Goal: Information Seeking & Learning: Learn about a topic

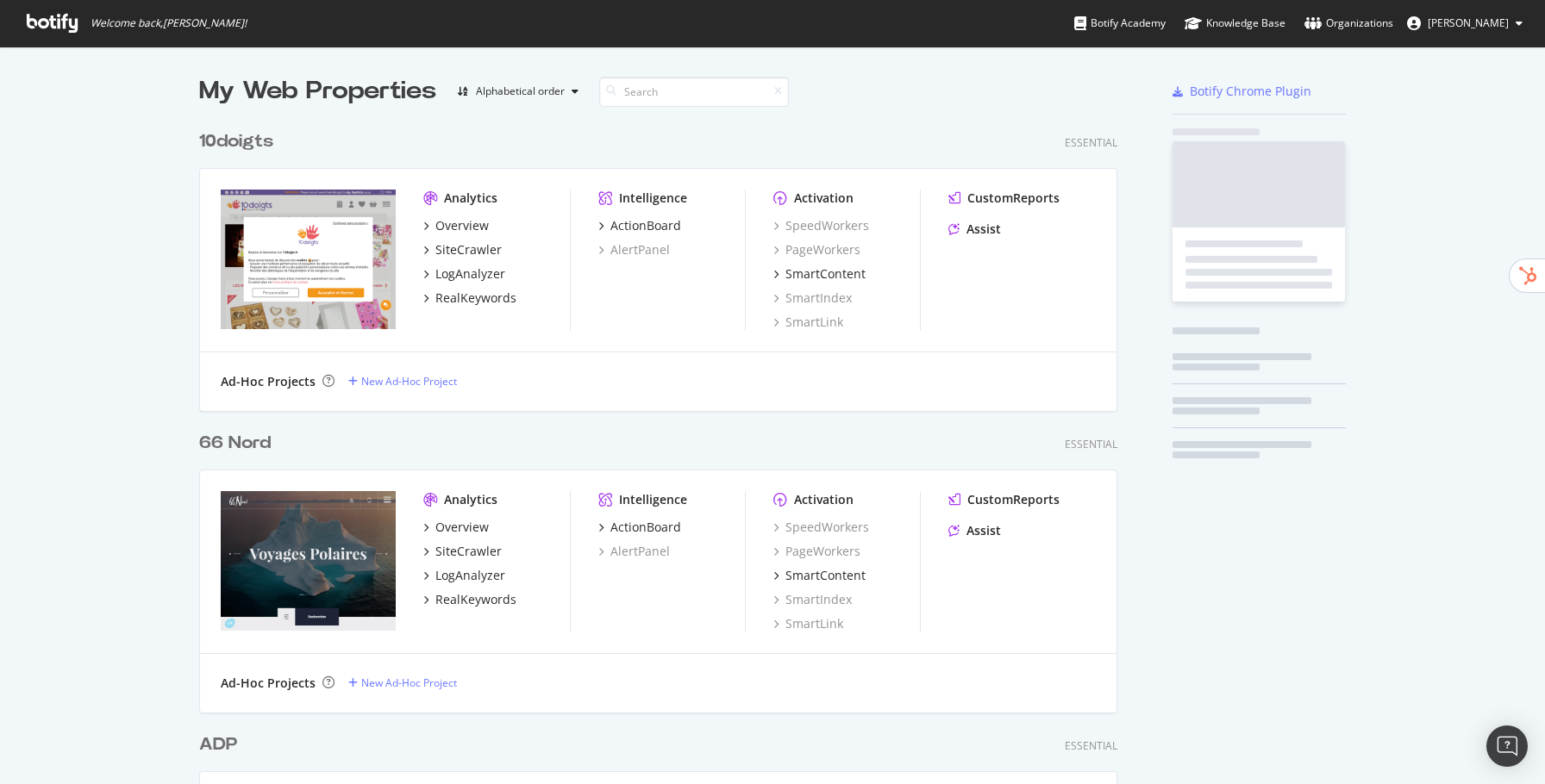
scroll to position [6224, 931]
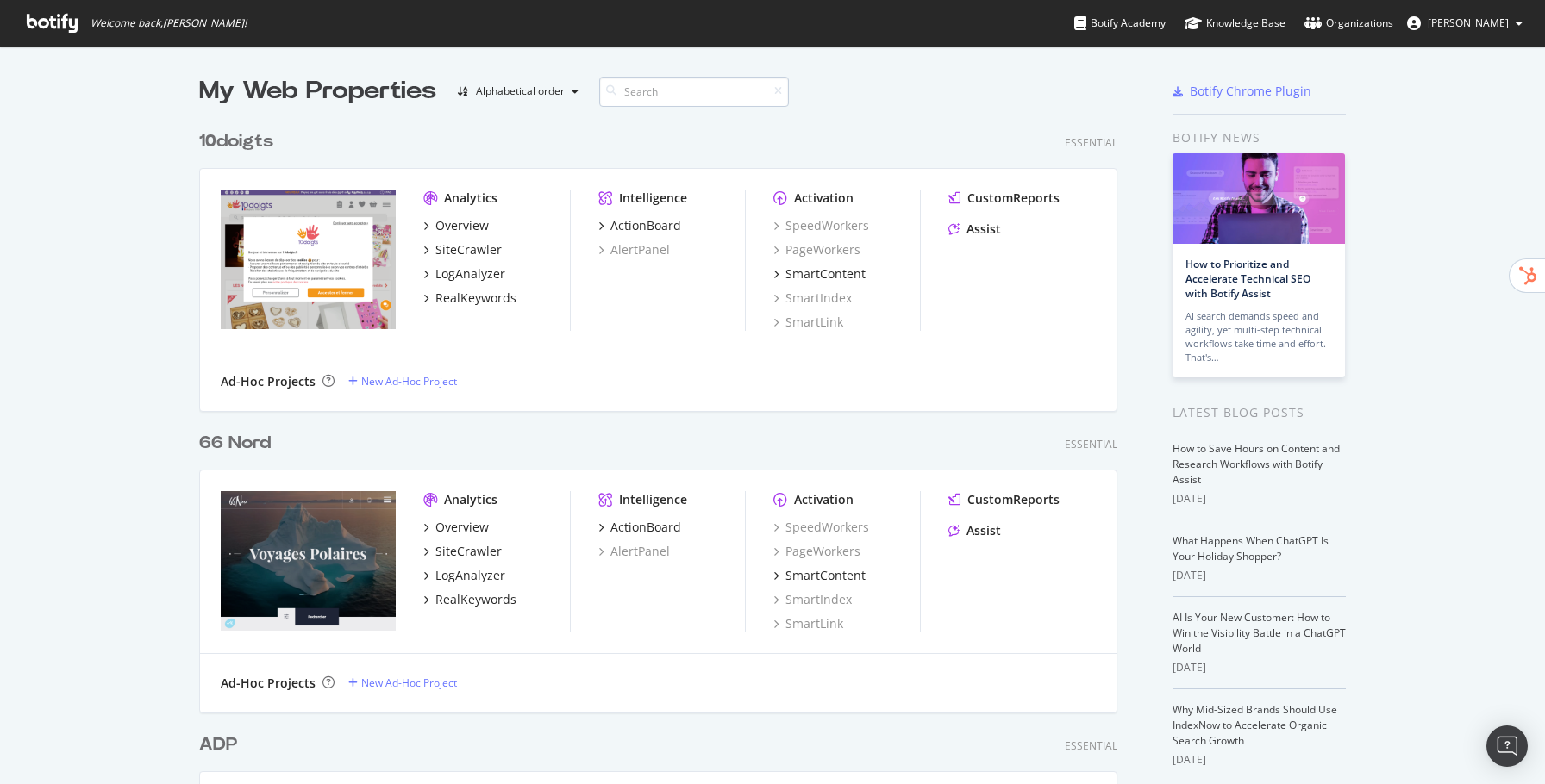
click at [708, 87] on input at bounding box center [694, 91] width 190 height 30
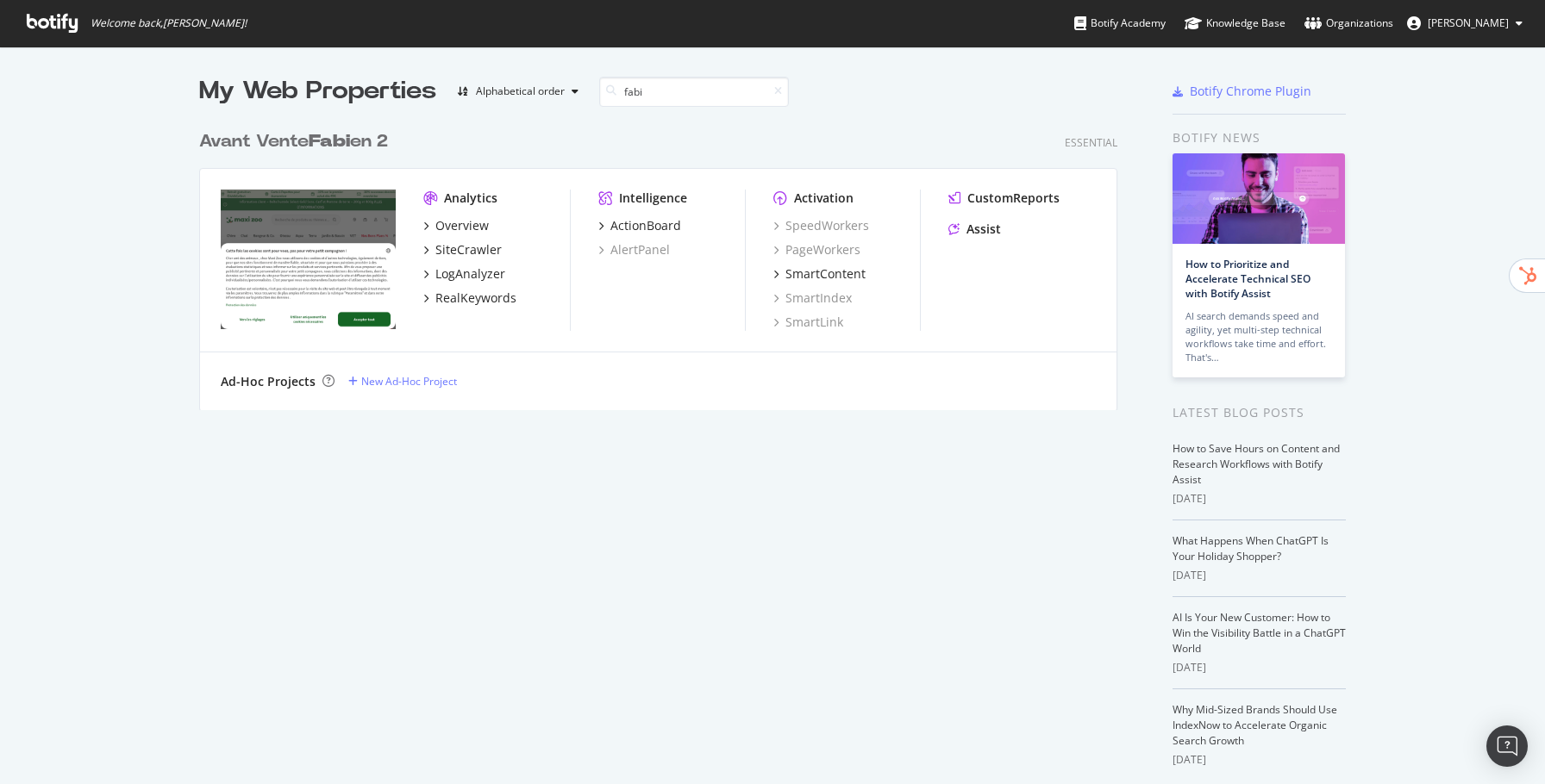
type input "fabi"
click at [310, 145] on div "Avant Vente Fabi en 2" at bounding box center [293, 141] width 189 height 25
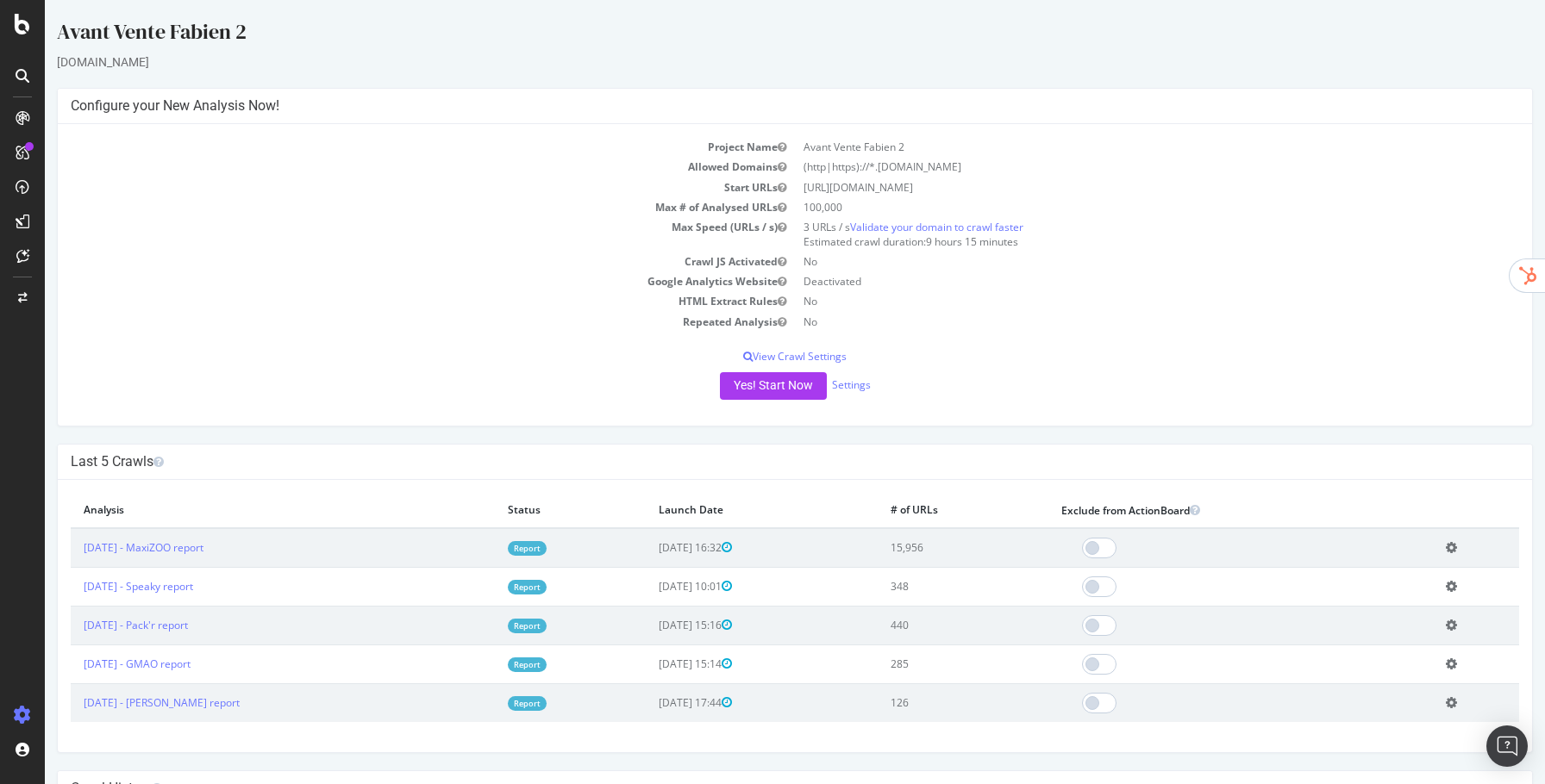
click at [525, 551] on link "Report" at bounding box center [527, 549] width 39 height 15
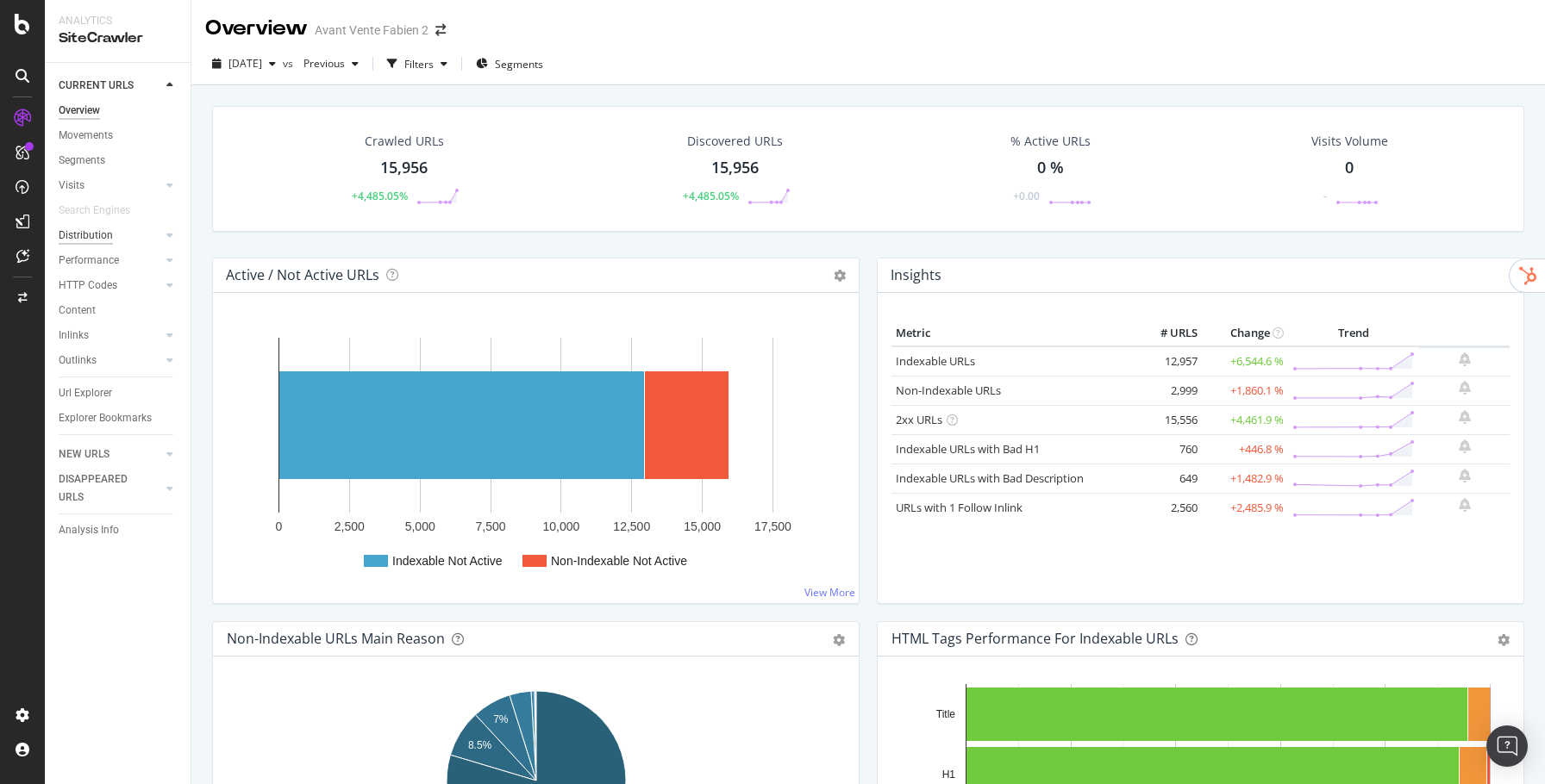
click at [109, 236] on div "Distribution" at bounding box center [86, 235] width 54 height 18
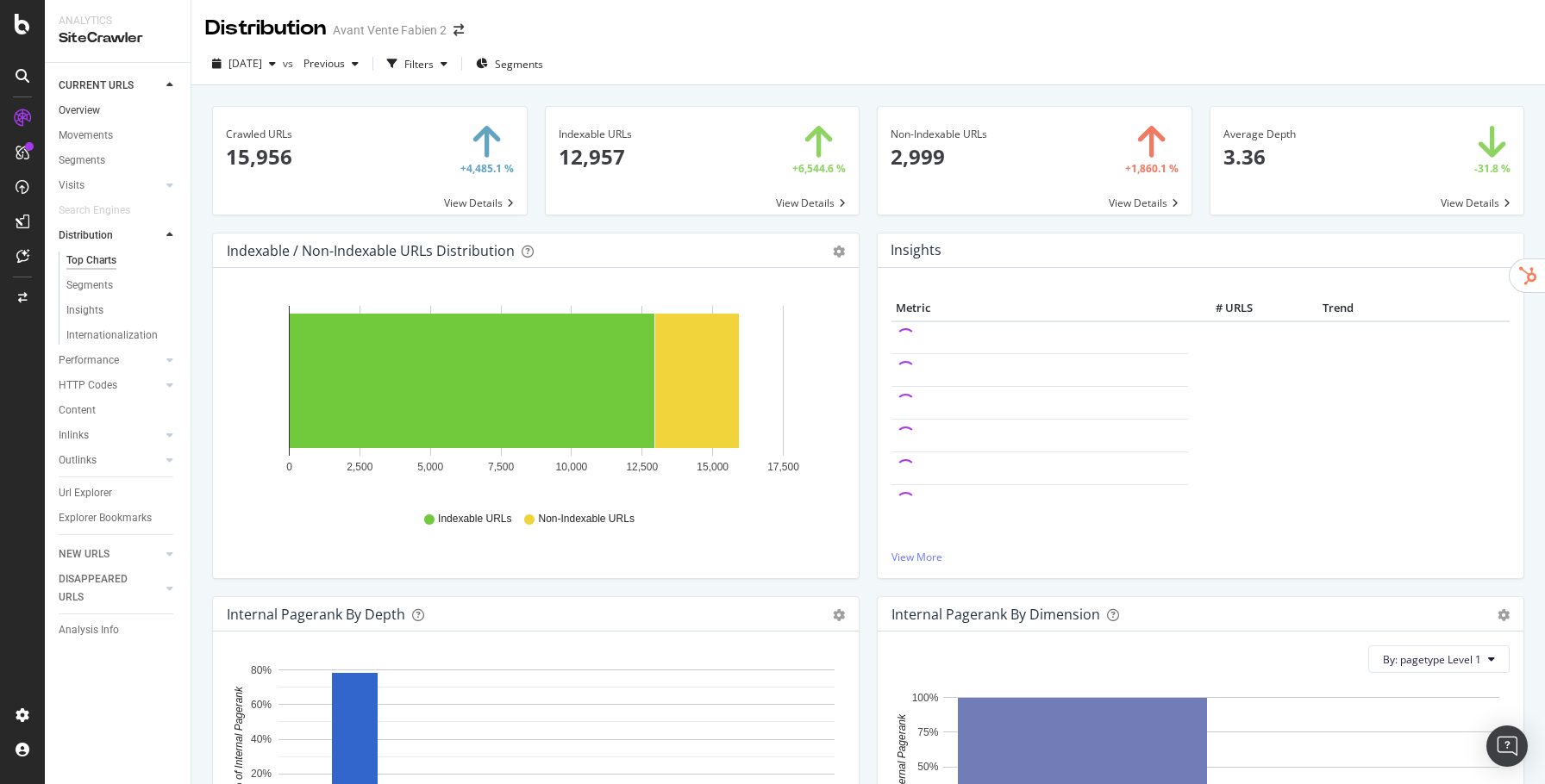
click at [105, 119] on link "Overview" at bounding box center [119, 111] width 119 height 18
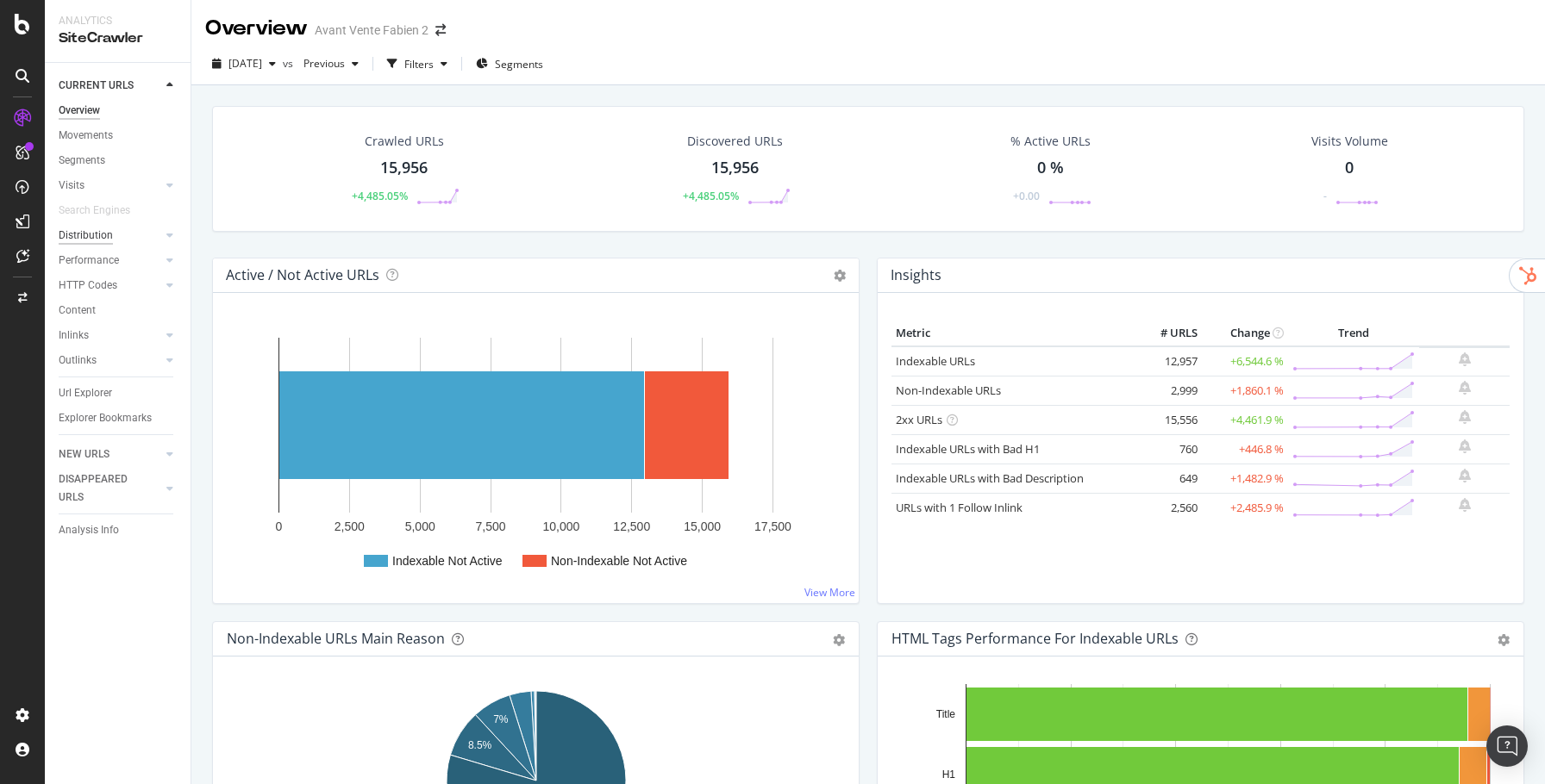
click at [79, 233] on div "Distribution" at bounding box center [86, 235] width 54 height 18
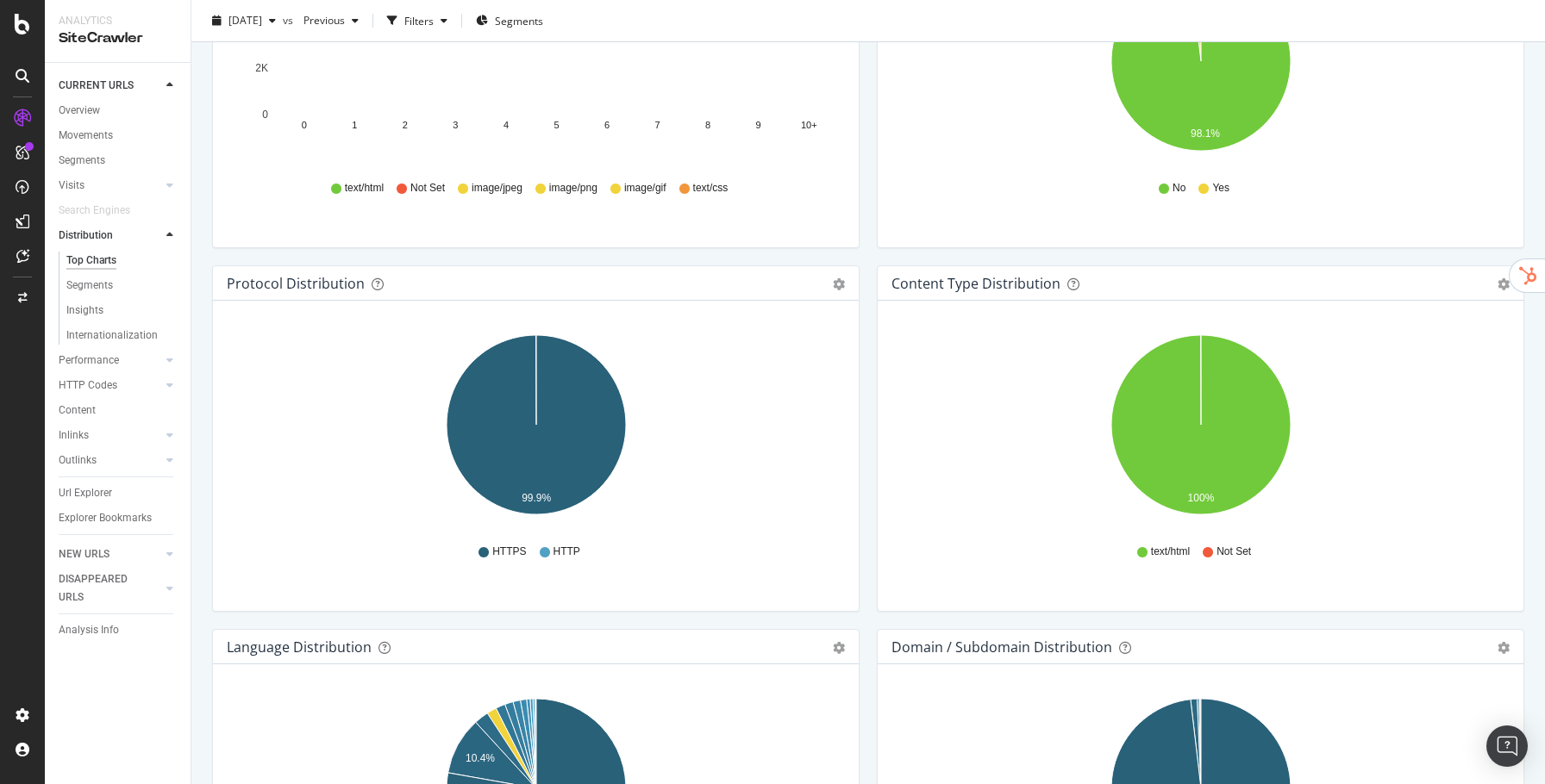
scroll to position [1773, 0]
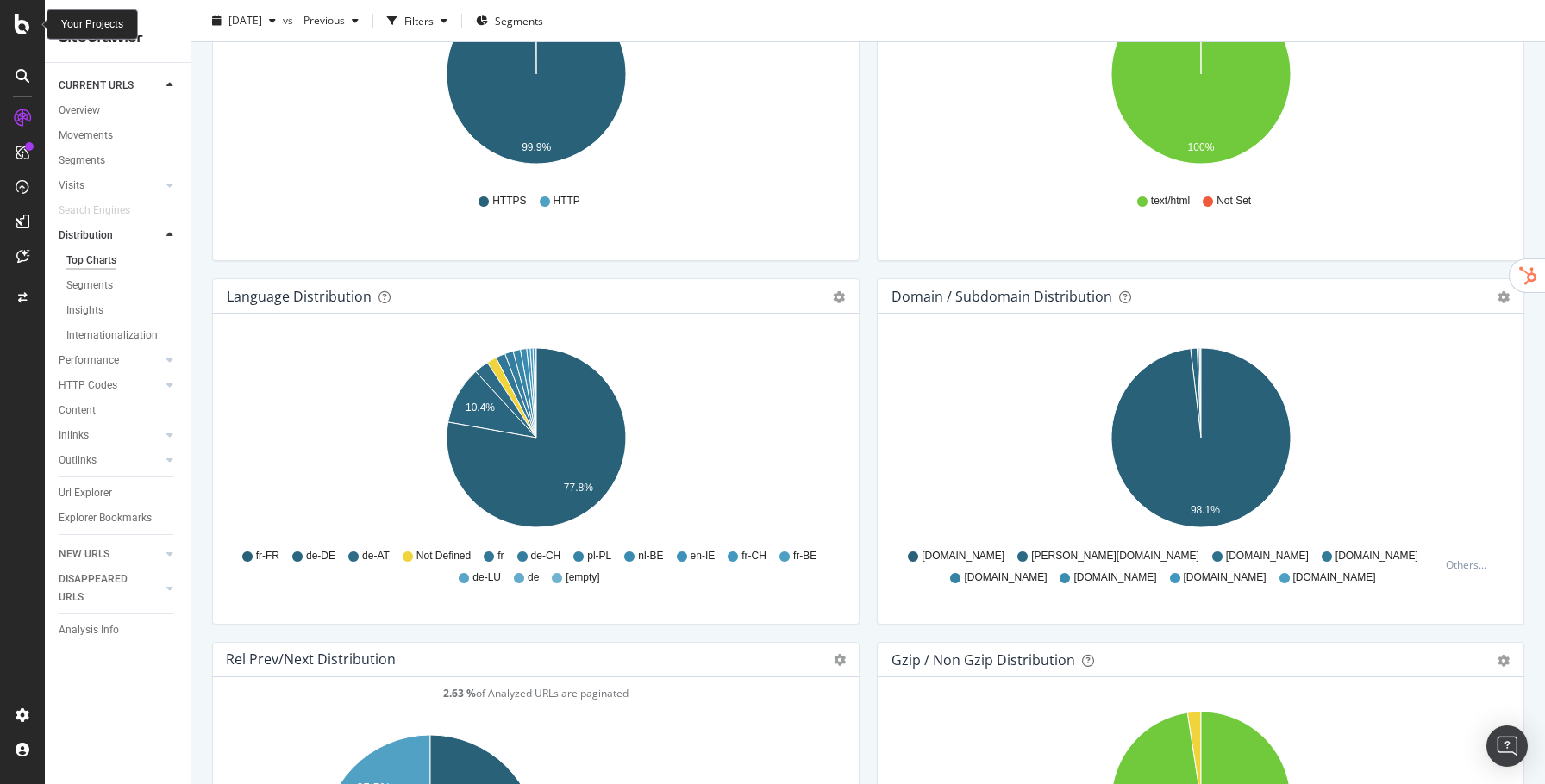
click at [22, 32] on icon at bounding box center [23, 25] width 16 height 21
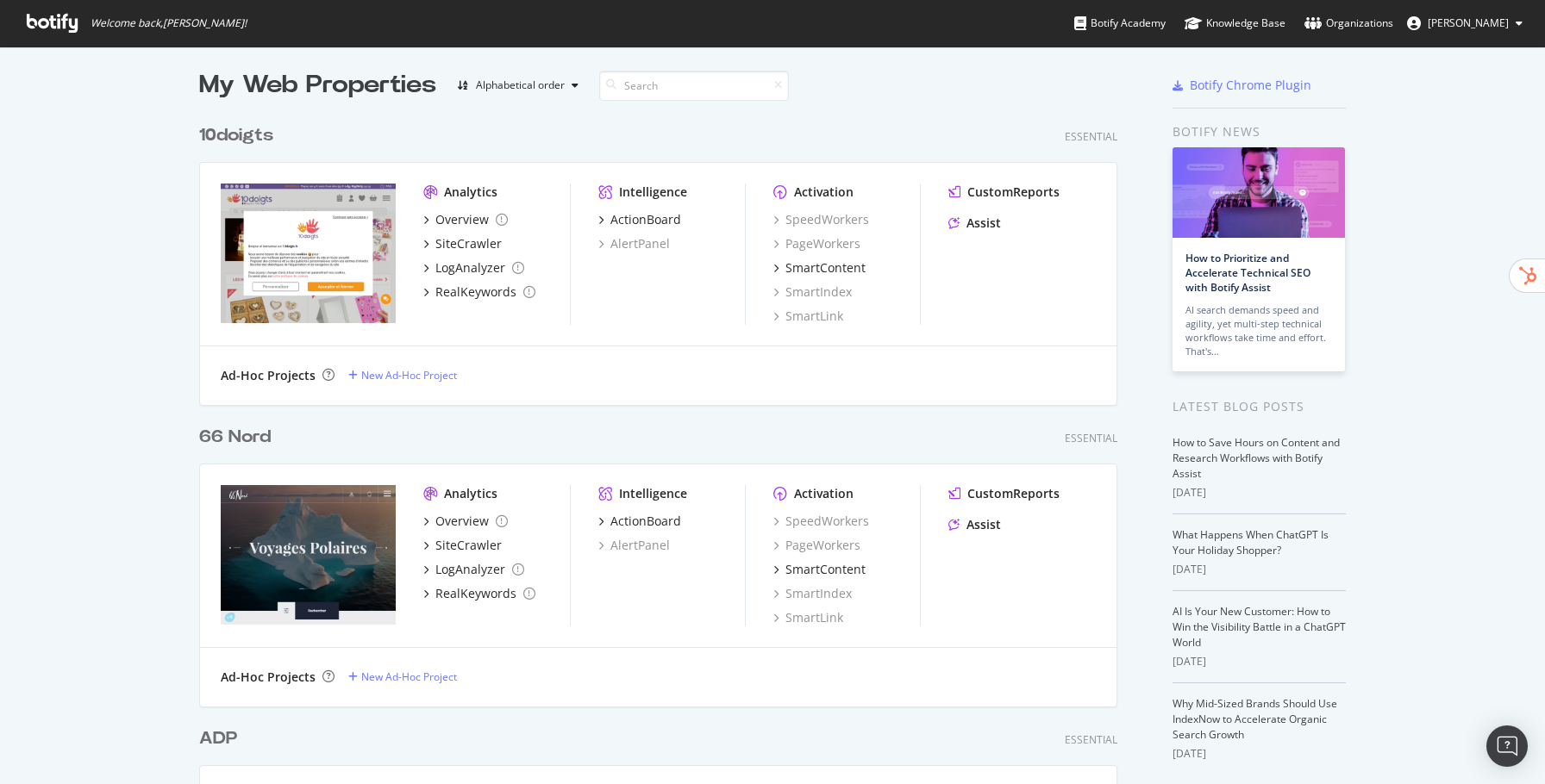
scroll to position [4, 0]
drag, startPoint x: 726, startPoint y: 91, endPoint x: 708, endPoint y: 95, distance: 18.4
click at [726, 91] on input at bounding box center [694, 87] width 190 height 30
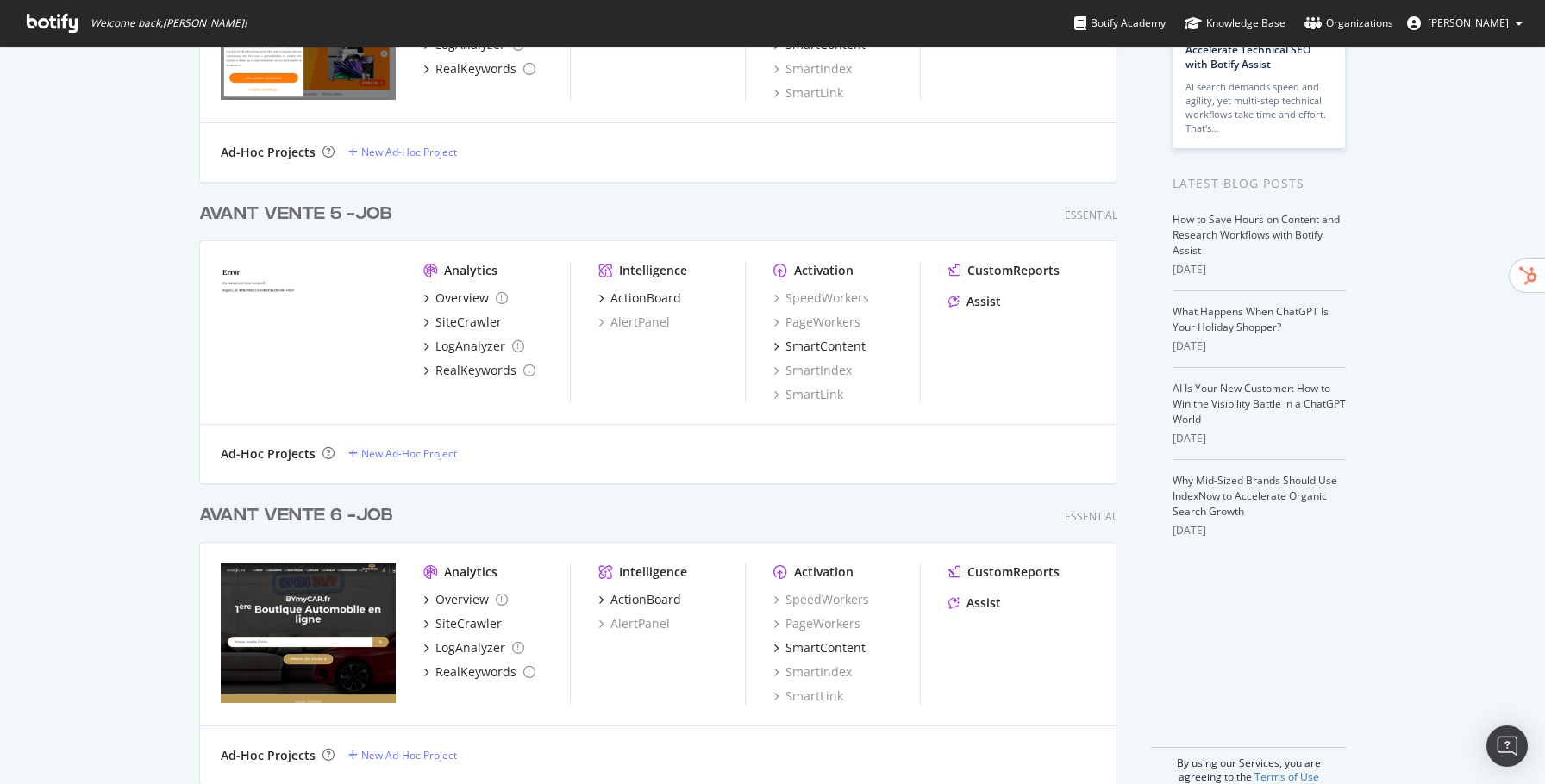
scroll to position [237, 0]
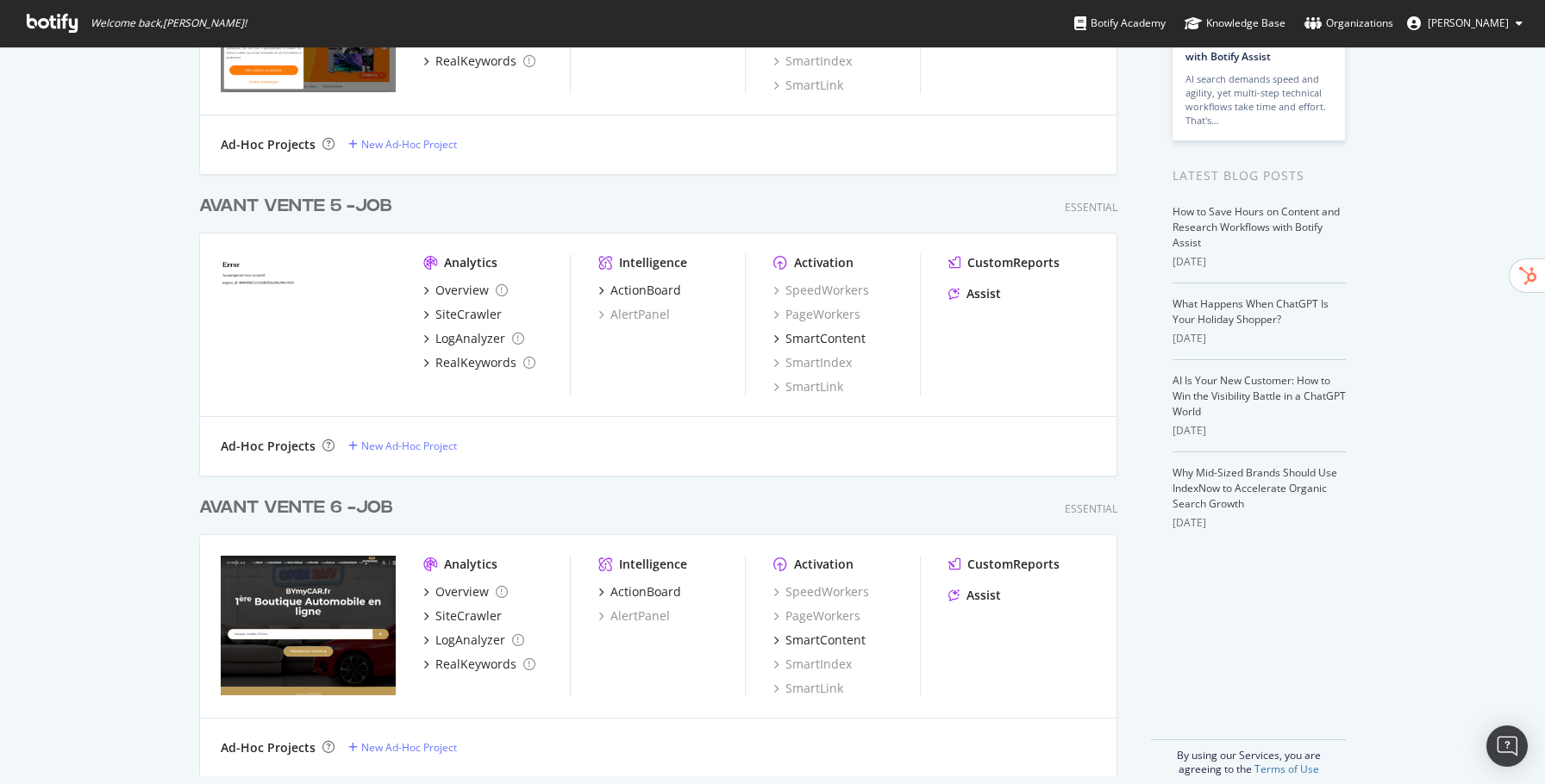
type input "job"
click at [315, 199] on div "AVANT VENTE 5 - JOB" at bounding box center [296, 206] width 193 height 25
click at [386, 502] on b "JOB" at bounding box center [374, 507] width 37 height 18
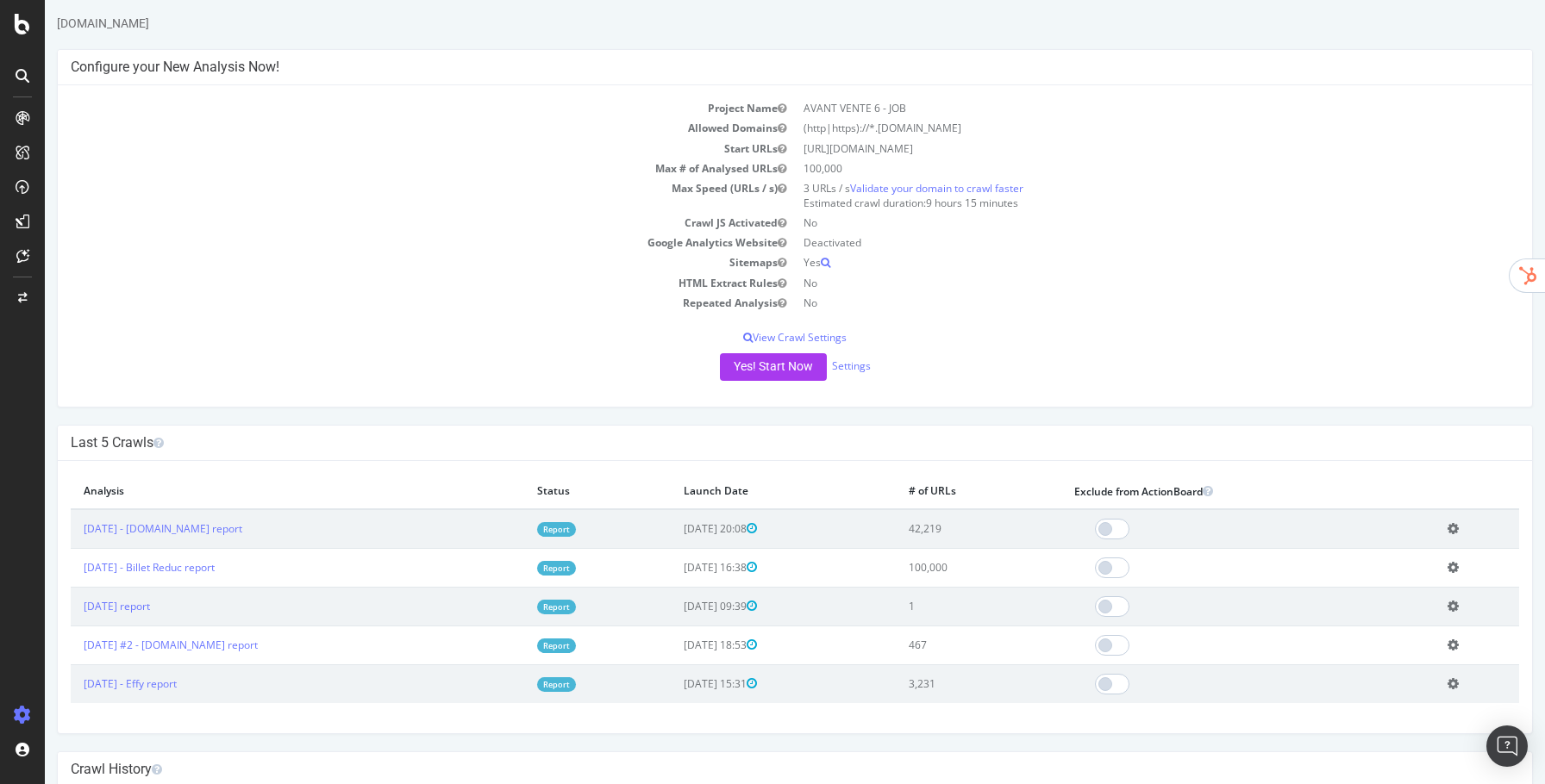
scroll to position [45, 0]
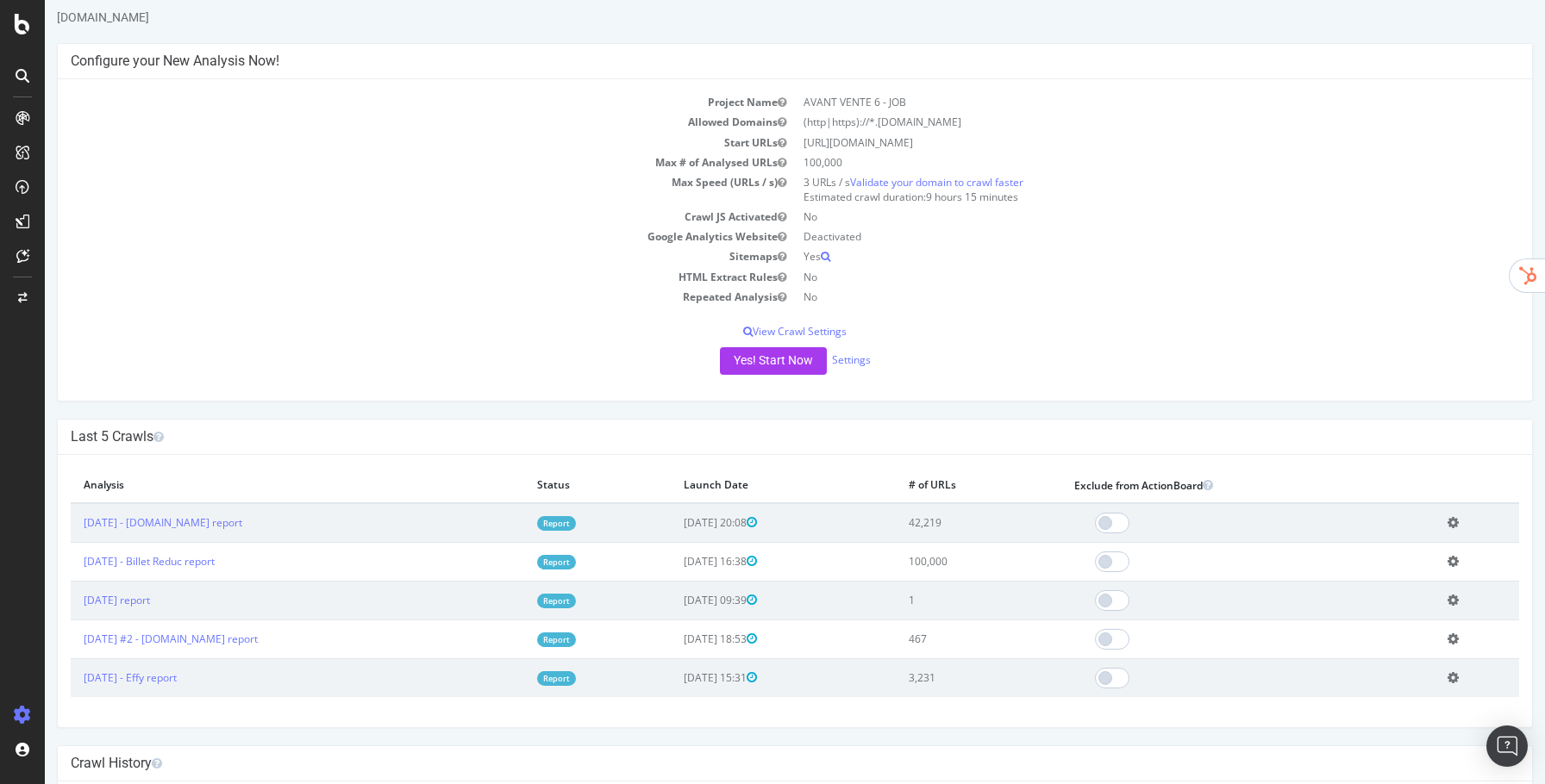
click at [576, 557] on link "Report" at bounding box center [557, 562] width 39 height 15
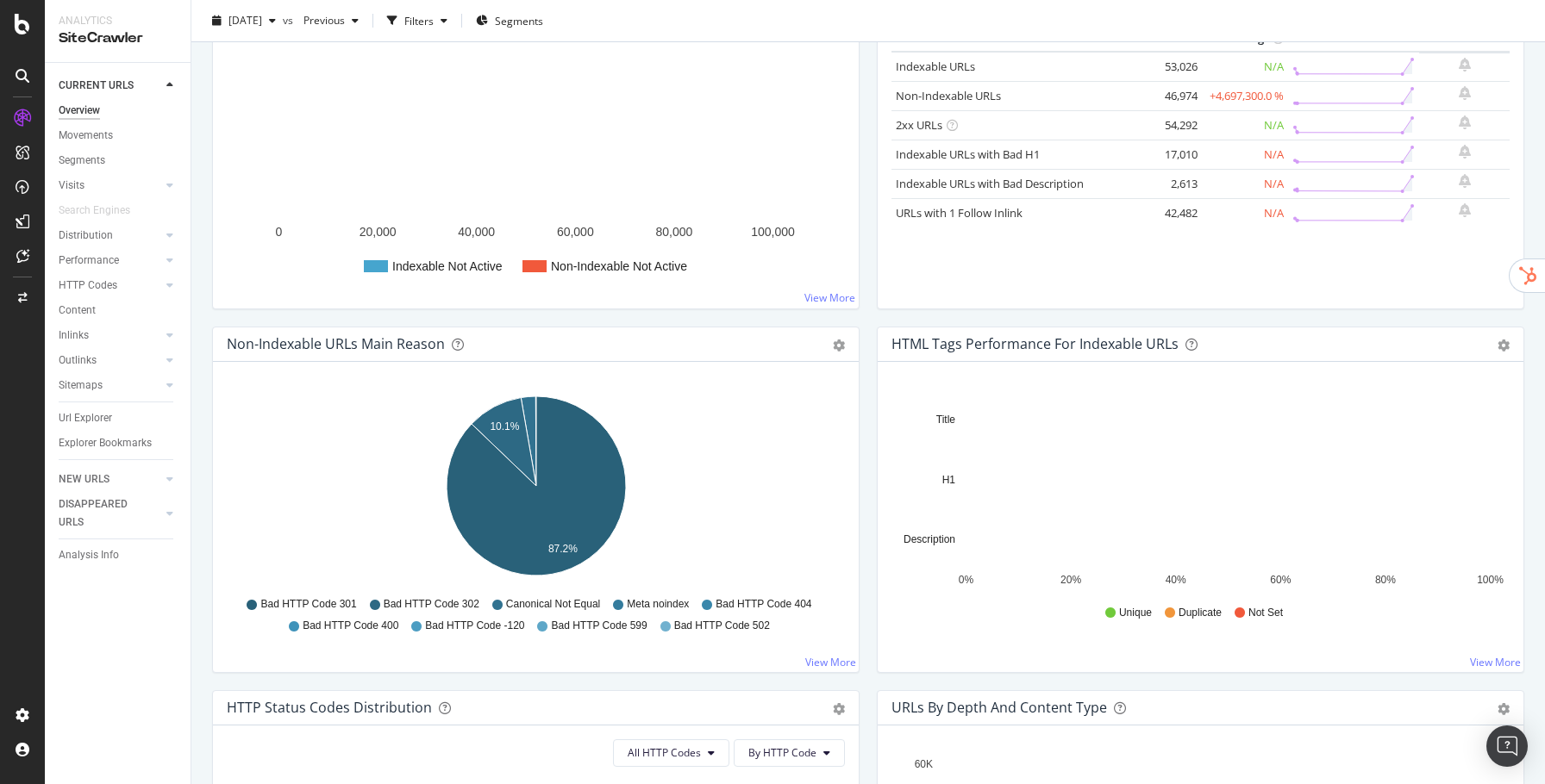
scroll to position [281, 0]
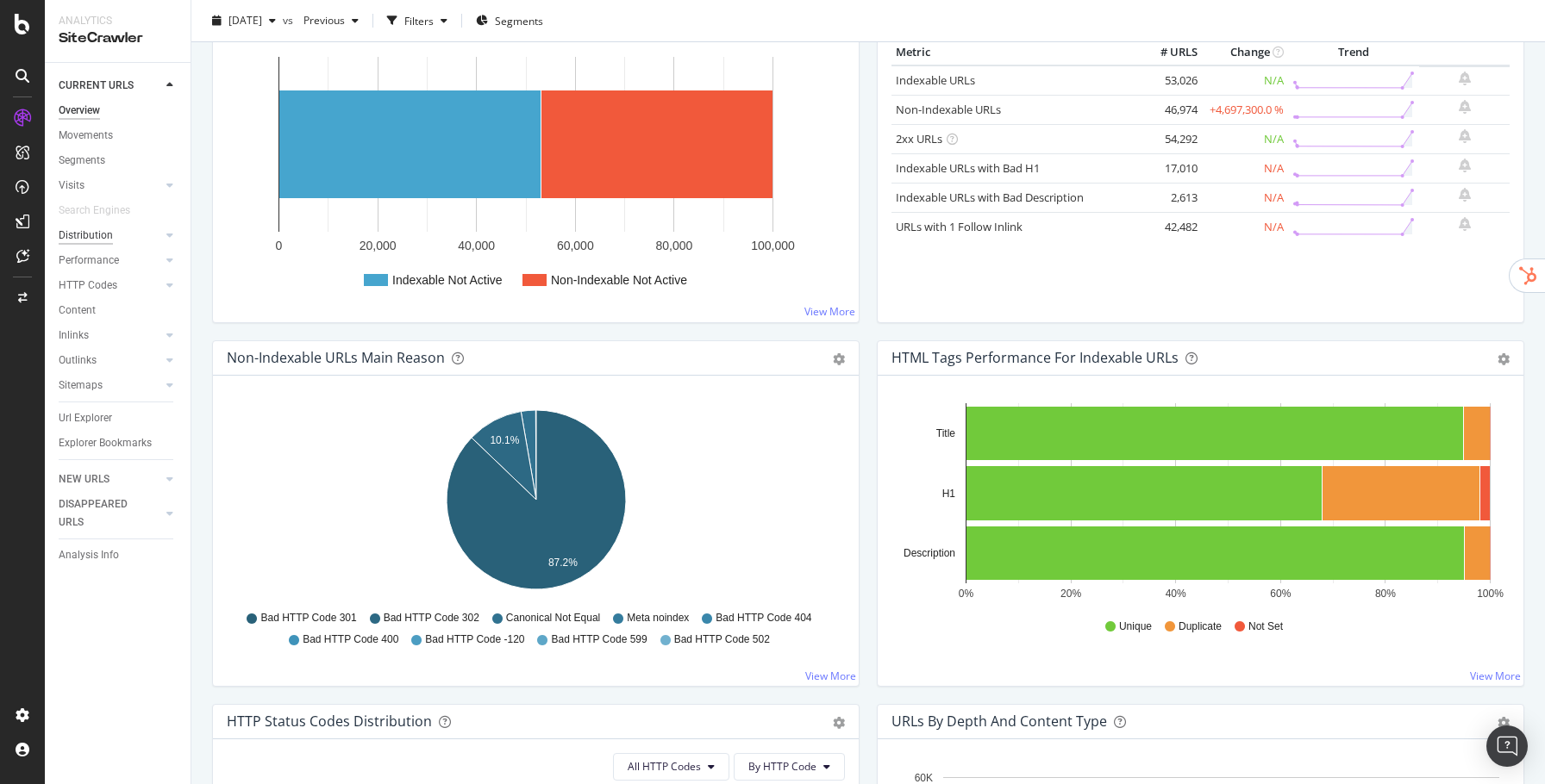
click at [88, 235] on div "Distribution" at bounding box center [86, 235] width 54 height 18
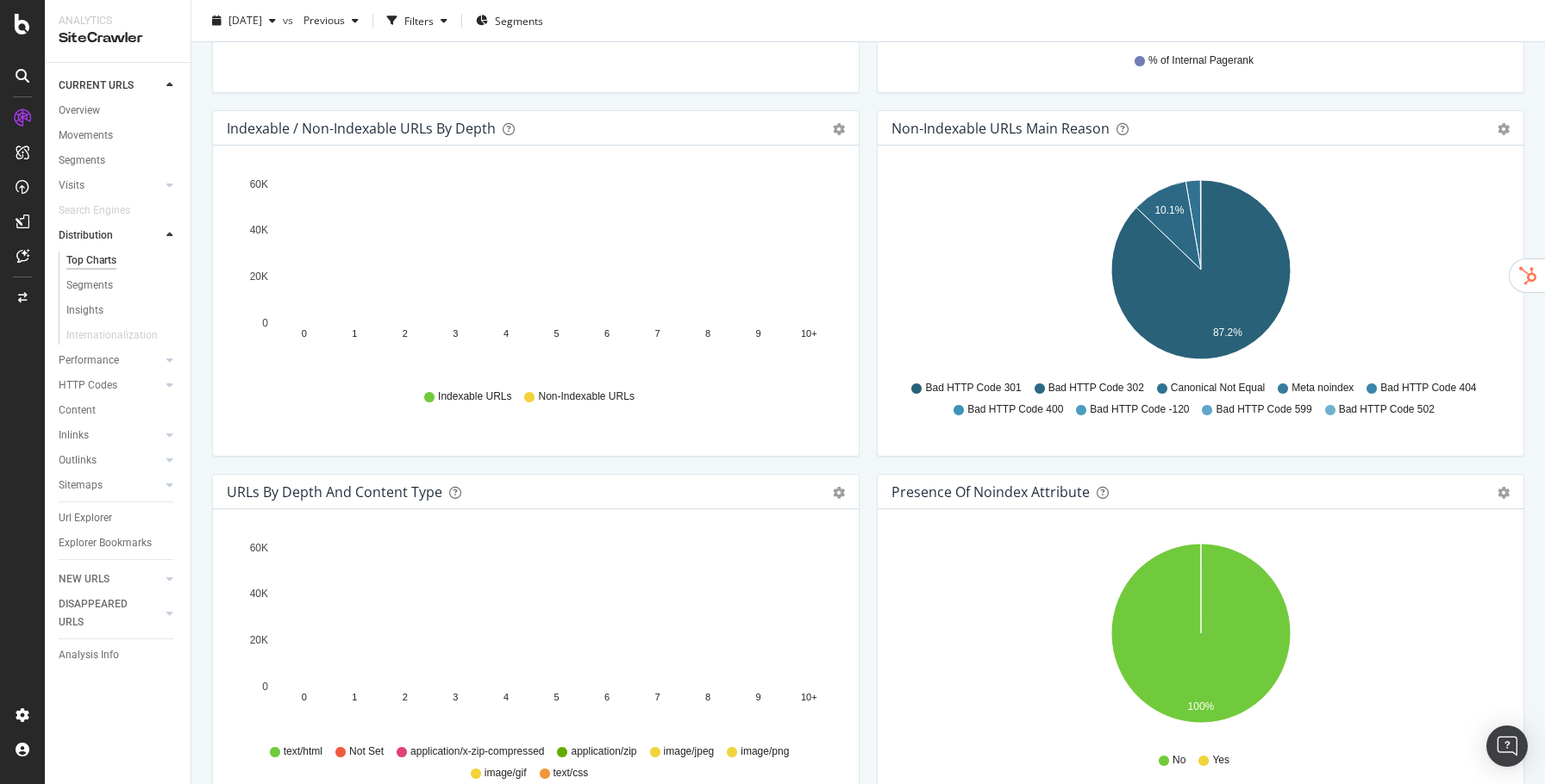
scroll to position [819, 0]
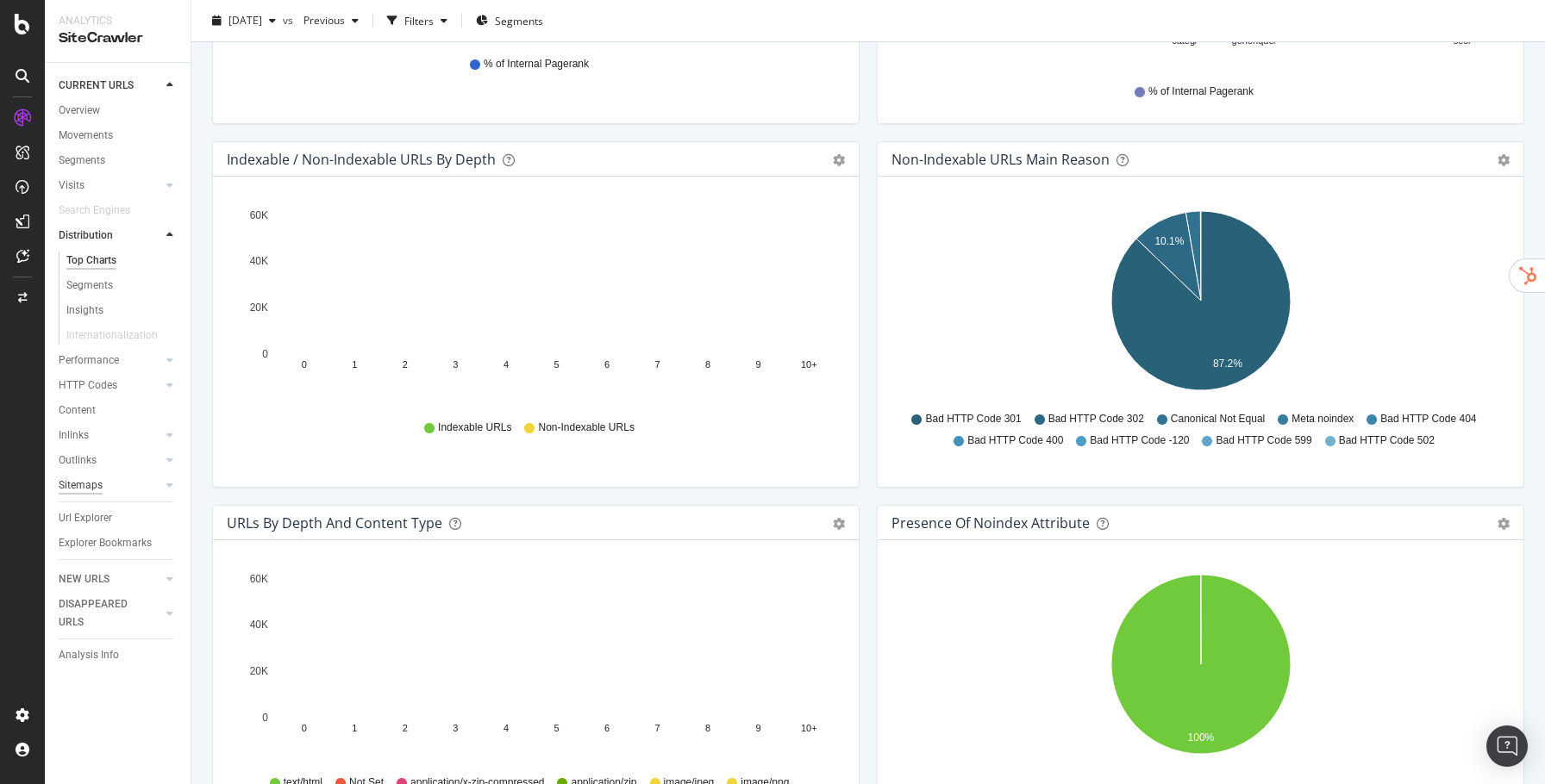
click at [85, 490] on div "Sitemaps" at bounding box center [81, 486] width 44 height 18
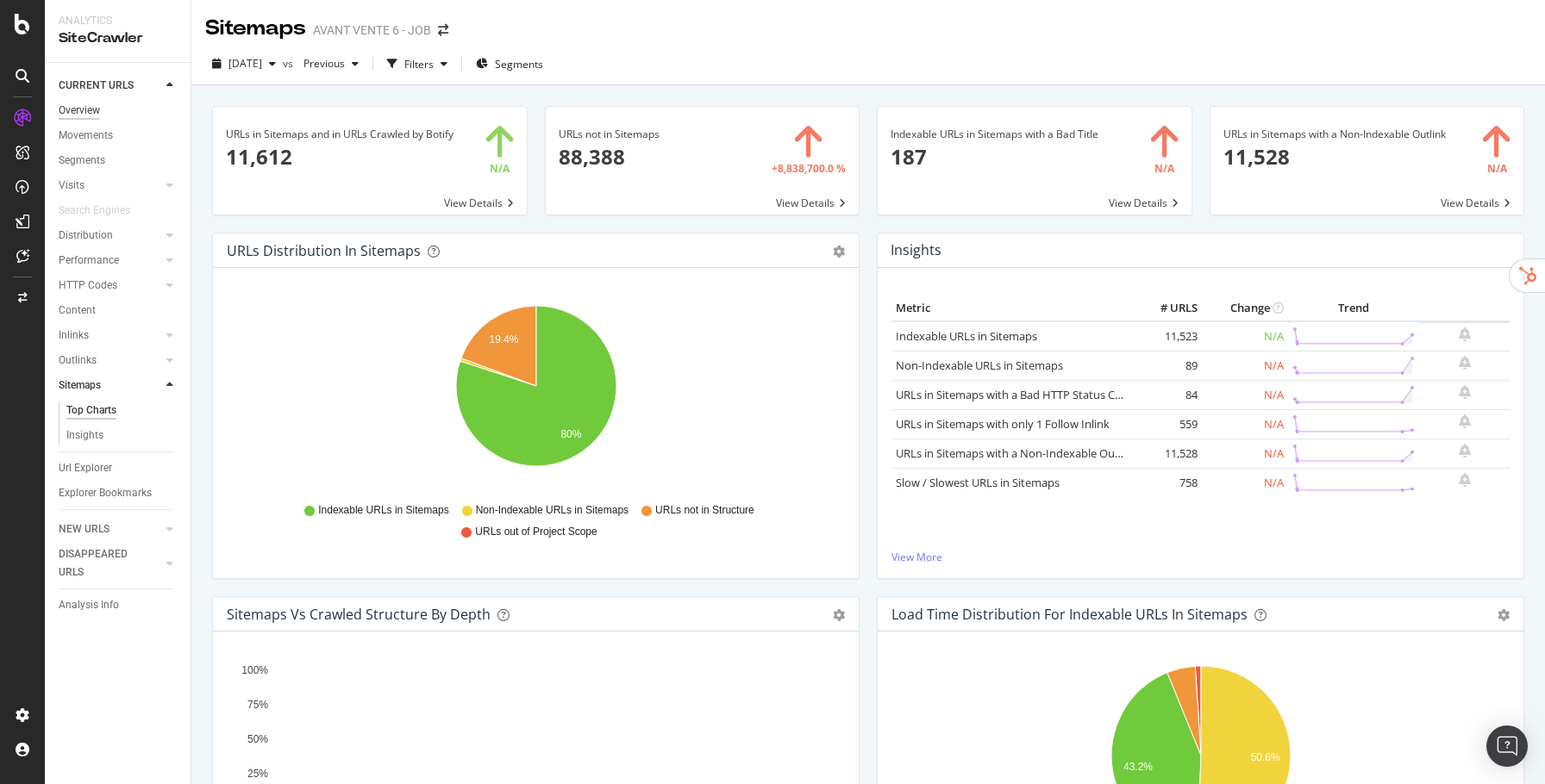
click at [88, 109] on div "Overview" at bounding box center [79, 111] width 41 height 18
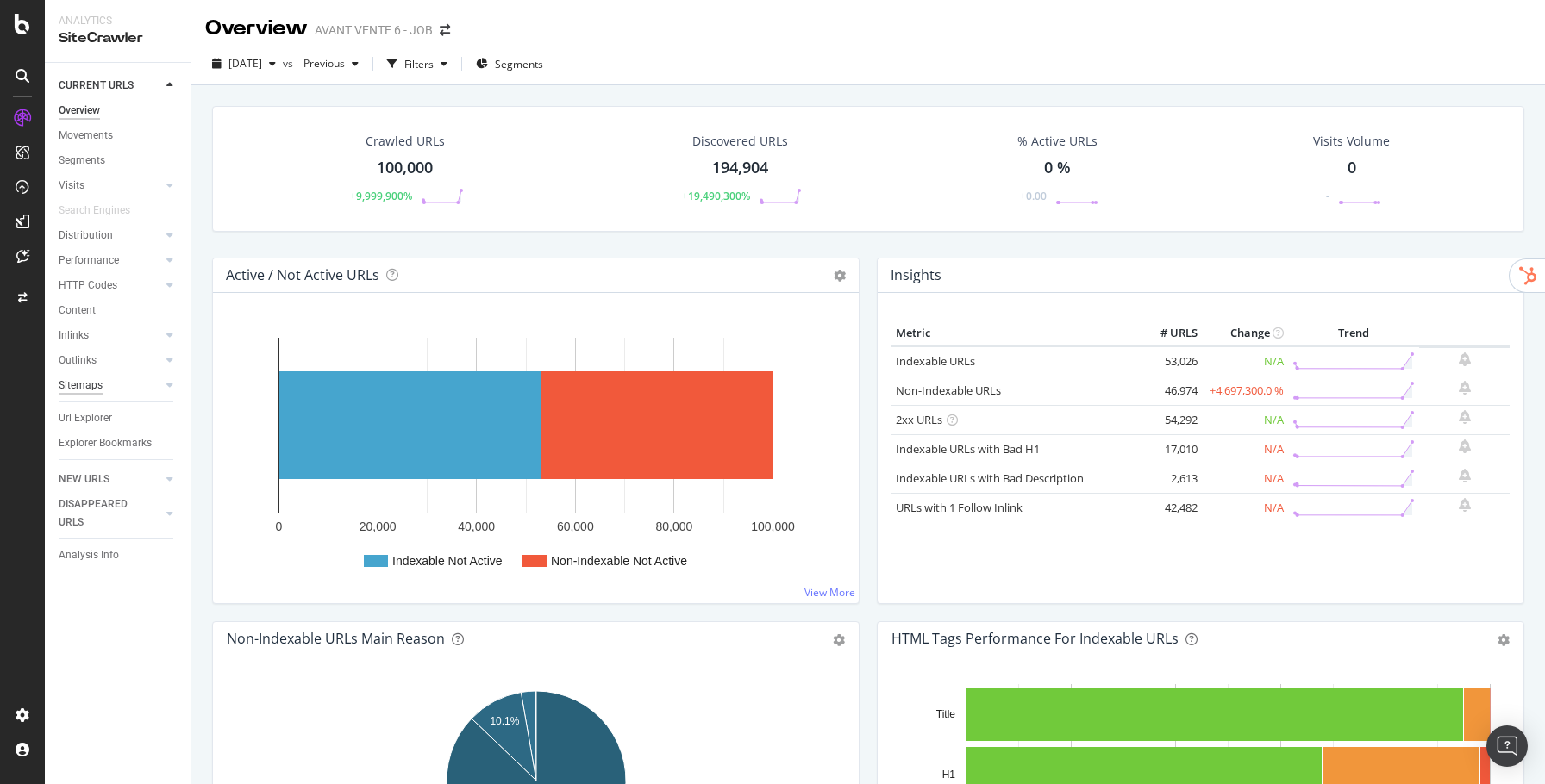
click at [86, 387] on div "Sitemaps" at bounding box center [81, 385] width 44 height 18
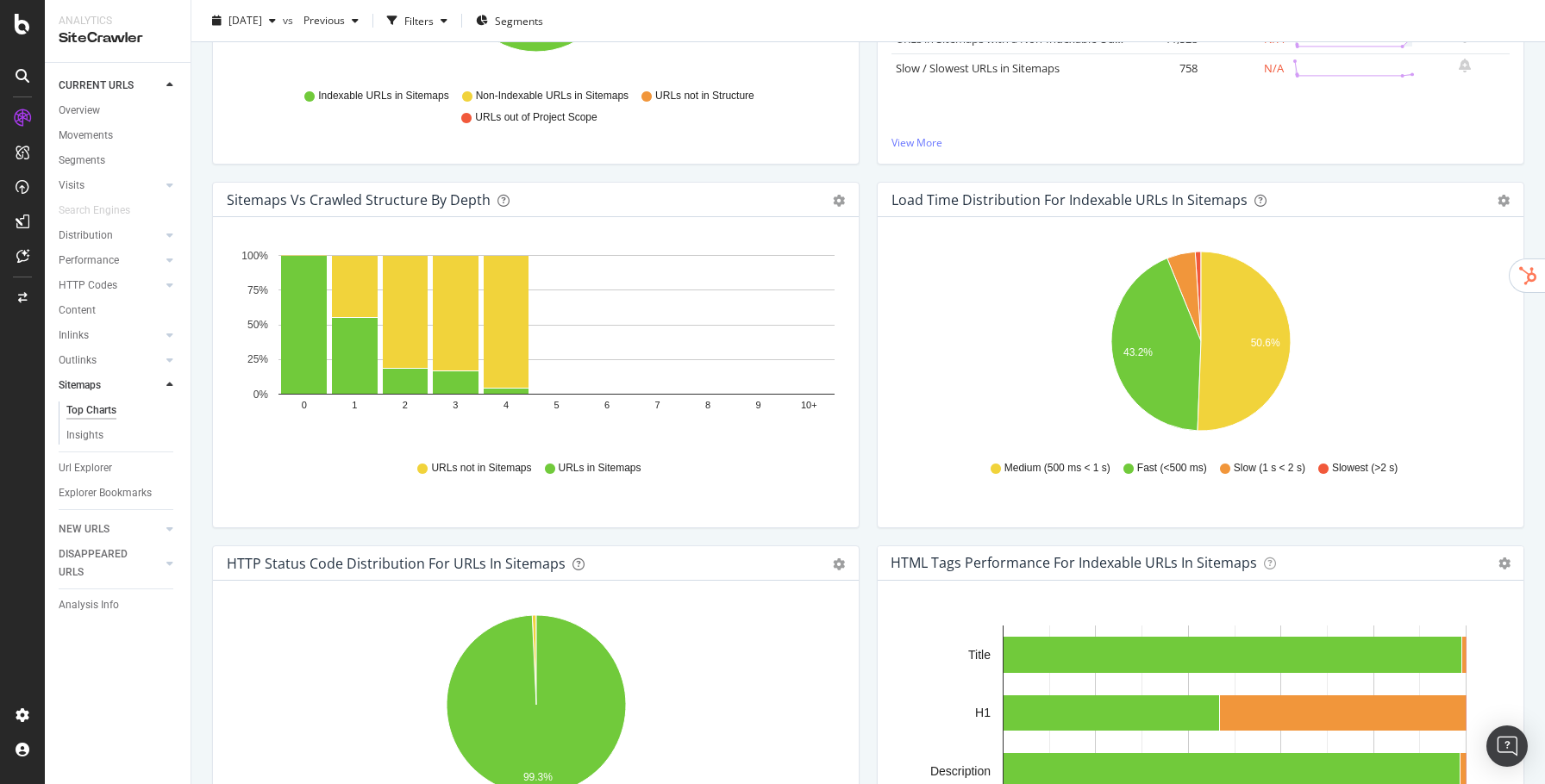
scroll to position [664, 0]
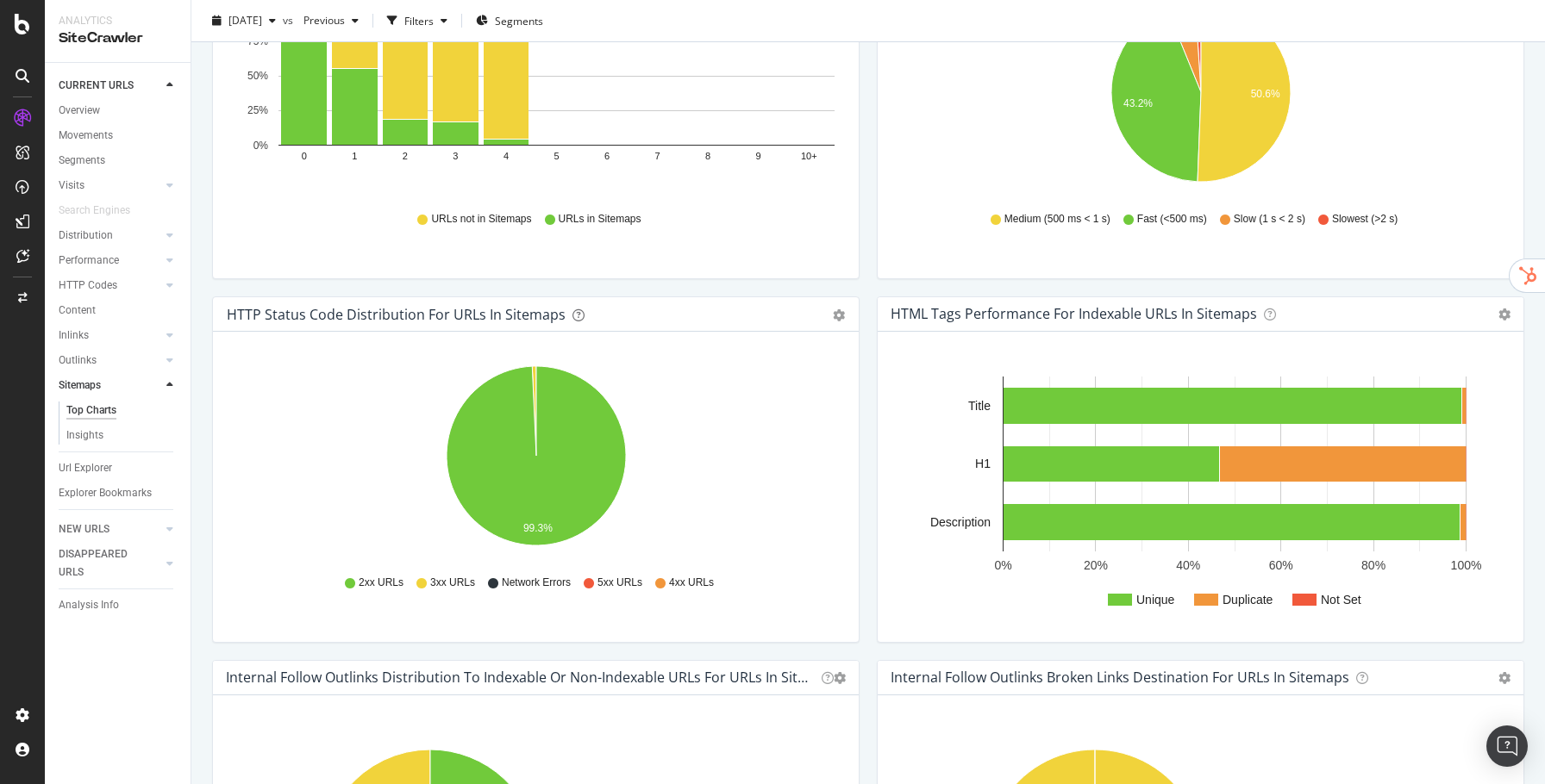
drag, startPoint x: 226, startPoint y: 138, endPoint x: 989, endPoint y: 739, distance: 971.3
